Goal: Information Seeking & Learning: Check status

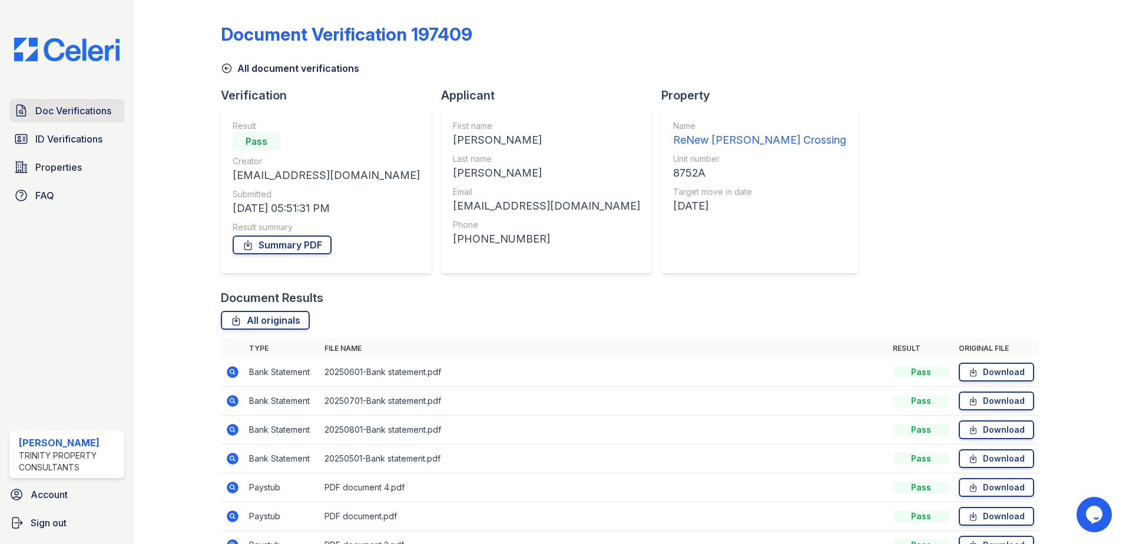
click at [55, 106] on span "Doc Verifications" at bounding box center [73, 111] width 76 height 14
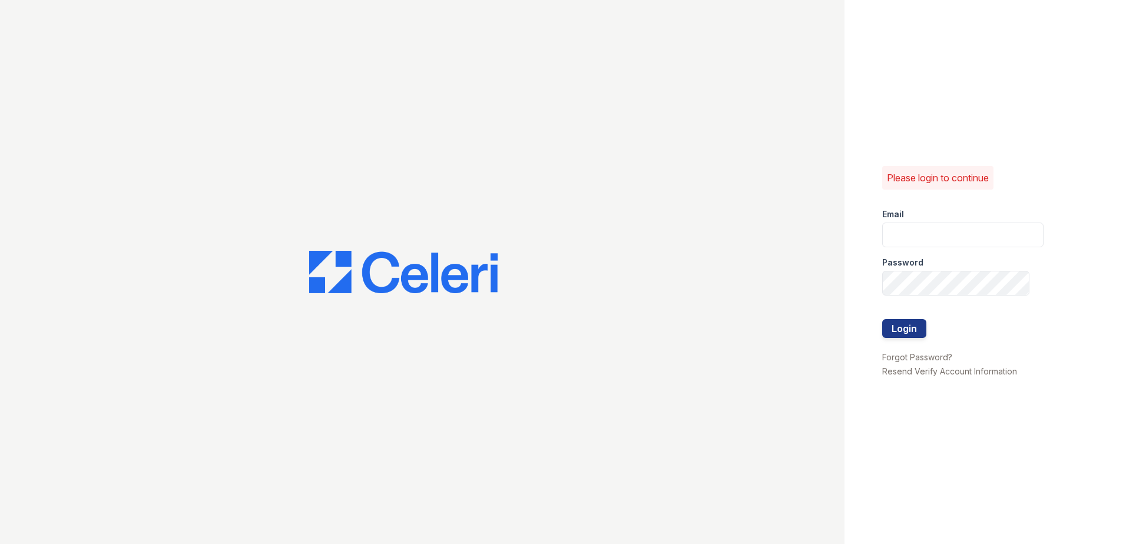
type input "[EMAIL_ADDRESS][DOMAIN_NAME]"
click at [895, 329] on button "Login" at bounding box center [904, 328] width 44 height 19
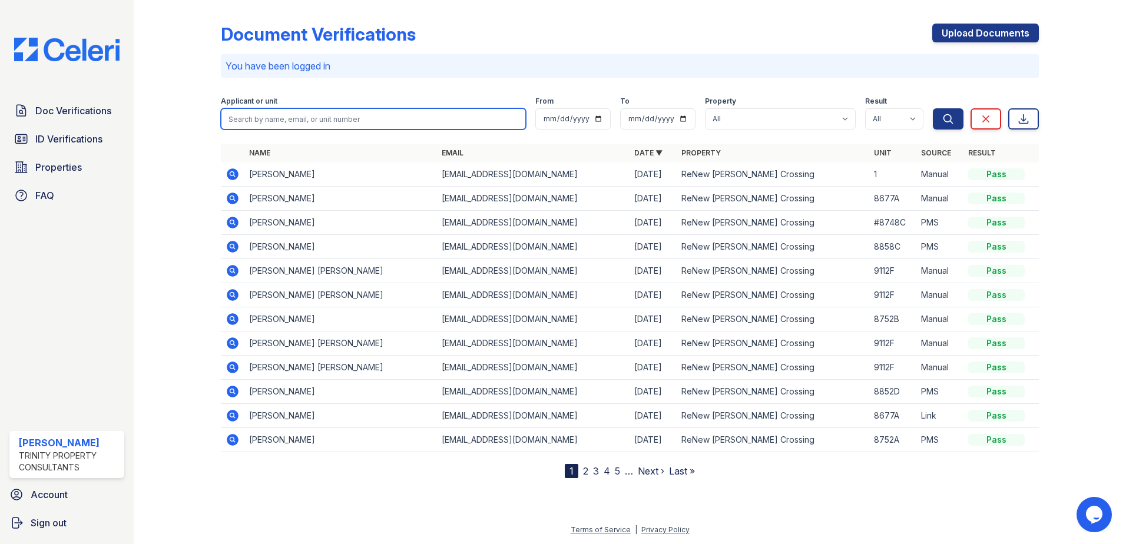
click at [267, 119] on input "search" at bounding box center [373, 118] width 305 height 21
type input "camrin"
click at [933, 108] on button "Search" at bounding box center [948, 118] width 31 height 21
